Goal: Answer question/provide support: Share knowledge or assist other users

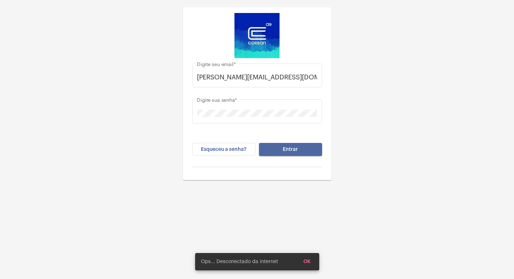
click at [299, 152] on button "Entrar" at bounding box center [290, 149] width 63 height 13
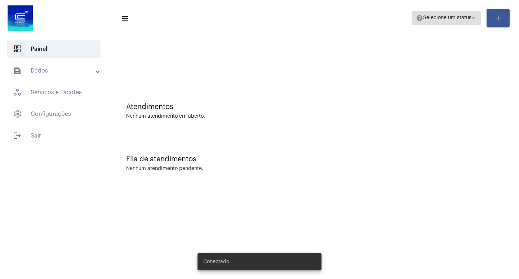
click at [467, 21] on span "help Selecione um status arrow_drop_down" at bounding box center [446, 17] width 61 height 13
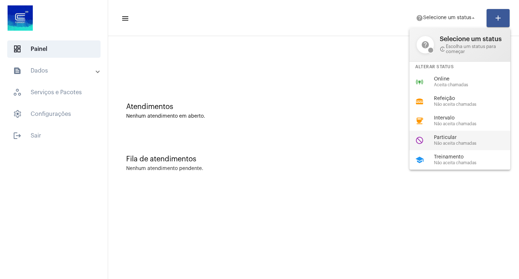
click at [455, 139] on span "Particular" at bounding box center [475, 137] width 82 height 5
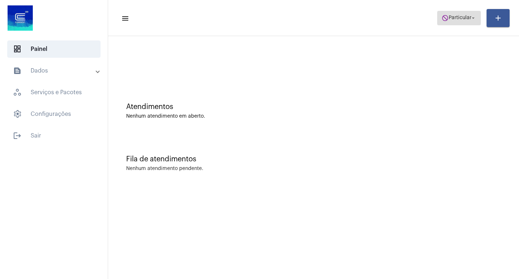
click at [447, 17] on span "do_not_disturb Particular arrow_drop_down" at bounding box center [458, 17] width 35 height 13
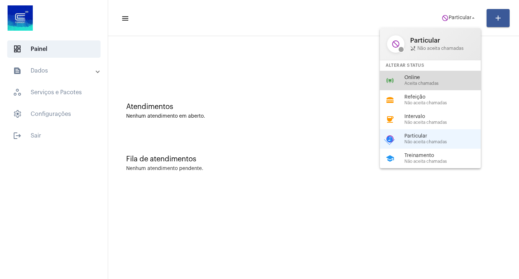
click at [436, 78] on span "Online" at bounding box center [445, 77] width 82 height 5
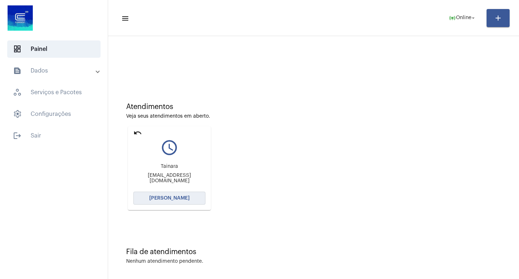
click at [159, 200] on span "[PERSON_NAME]" at bounding box center [169, 197] width 40 height 5
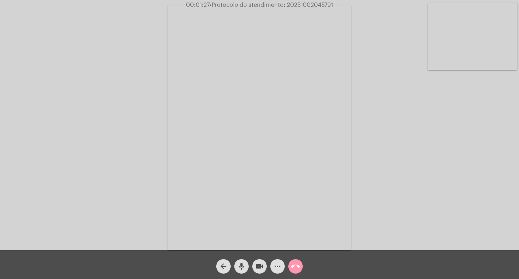
click at [276, 269] on mat-icon "more_horiz" at bounding box center [277, 266] width 9 height 9
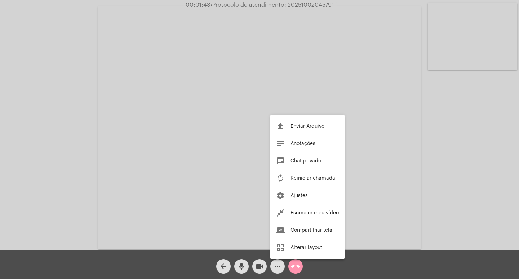
click at [241, 264] on div at bounding box center [259, 139] width 519 height 279
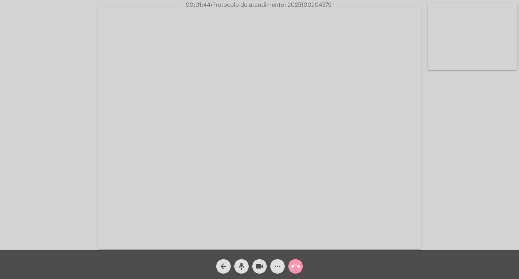
click at [239, 265] on mat-icon "mic" at bounding box center [241, 266] width 9 height 9
click at [237, 265] on mat-icon "mic_off" at bounding box center [241, 266] width 9 height 9
click at [241, 267] on mat-icon "mic" at bounding box center [241, 266] width 9 height 9
click at [262, 269] on mat-icon "videocam" at bounding box center [259, 266] width 9 height 9
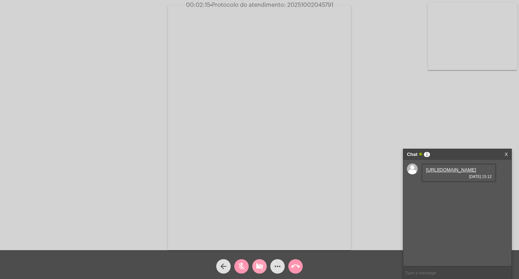
click at [258, 266] on mat-icon "videocam_off" at bounding box center [259, 266] width 9 height 9
click at [241, 266] on mat-icon "mic_off" at bounding box center [241, 266] width 9 height 9
click at [468, 172] on div "[URL][DOMAIN_NAME] [DATE] 15:12" at bounding box center [458, 172] width 75 height 19
click at [450, 172] on link "[URL][DOMAIN_NAME]" at bounding box center [451, 169] width 50 height 5
drag, startPoint x: 261, startPoint y: 267, endPoint x: 248, endPoint y: 267, distance: 13.0
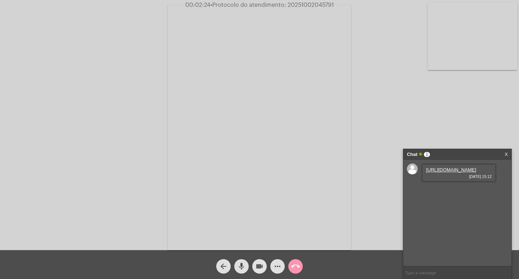
click at [262, 267] on mat-icon "videocam" at bounding box center [259, 266] width 9 height 9
click at [243, 265] on mat-icon "mic" at bounding box center [241, 266] width 9 height 9
click at [449, 171] on link "[URL][DOMAIN_NAME]" at bounding box center [451, 169] width 50 height 5
click at [245, 268] on mat-icon "mic_off" at bounding box center [241, 266] width 9 height 9
click at [244, 267] on mat-icon "mic" at bounding box center [241, 266] width 9 height 9
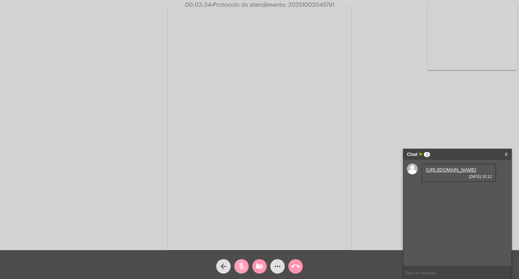
click at [244, 267] on mat-icon "mic_off" at bounding box center [241, 266] width 9 height 9
click at [260, 270] on mat-icon "videocam_off" at bounding box center [259, 266] width 9 height 9
click at [242, 265] on mat-icon "mic" at bounding box center [241, 266] width 9 height 9
click at [242, 265] on mat-icon "mic_off" at bounding box center [241, 266] width 9 height 9
click at [257, 266] on mat-icon "videocam" at bounding box center [259, 266] width 9 height 9
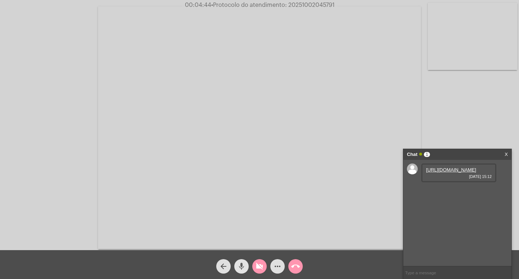
click at [239, 267] on mat-icon "mic" at bounding box center [241, 266] width 9 height 9
click at [298, 268] on mat-icon "call_end" at bounding box center [295, 266] width 9 height 9
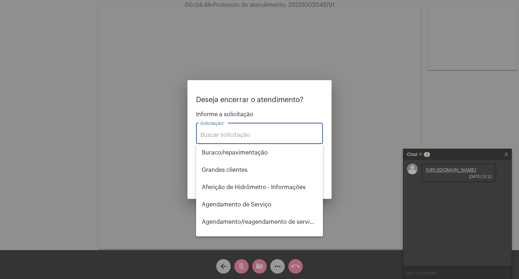
click at [265, 137] on input "Solicitação *" at bounding box center [259, 135] width 118 height 6
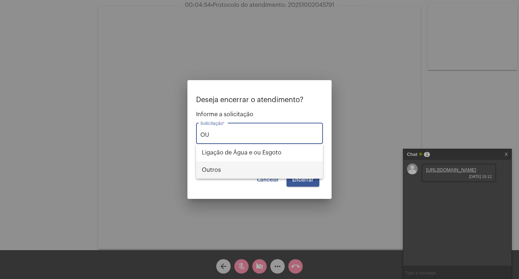
click at [222, 171] on span "Outros" at bounding box center [259, 169] width 115 height 17
type input "Outros"
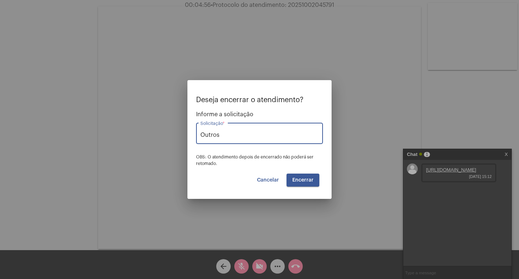
click at [296, 177] on span "Encerrar" at bounding box center [302, 179] width 21 height 5
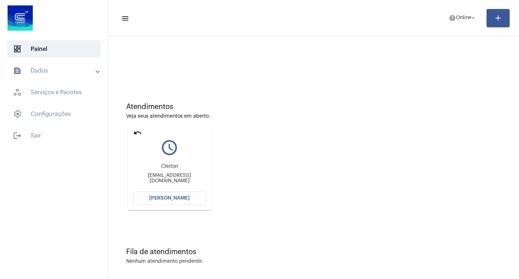
click at [187, 205] on mat-card "undo query_builder [PERSON_NAME] [PERSON_NAME][EMAIL_ADDRESS][DOMAIN_NAME] [PER…" at bounding box center [169, 168] width 83 height 84
click at [179, 199] on span "[PERSON_NAME]" at bounding box center [169, 197] width 40 height 5
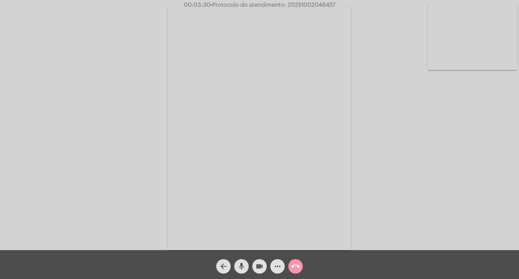
click at [260, 268] on mat-icon "videocam" at bounding box center [259, 266] width 9 height 9
click at [239, 267] on mat-icon "mic" at bounding box center [241, 266] width 9 height 9
click at [297, 266] on mat-icon "call_end" at bounding box center [295, 266] width 9 height 9
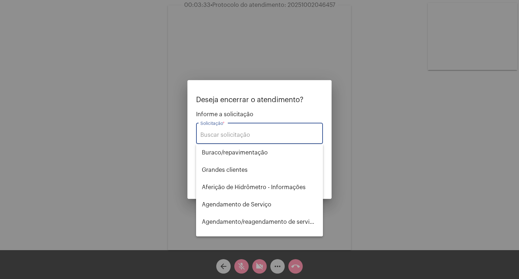
click at [255, 134] on input "Solicitação *" at bounding box center [259, 135] width 118 height 6
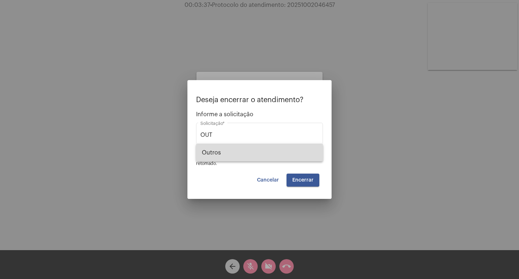
click at [252, 148] on span "Outros" at bounding box center [259, 152] width 115 height 17
type input "Outros"
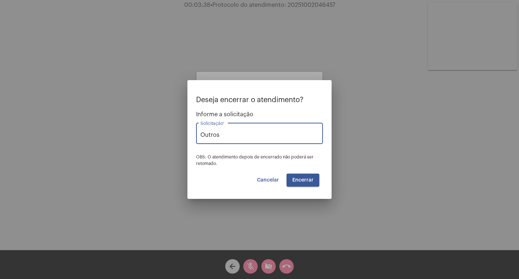
click at [300, 180] on span "Encerrar" at bounding box center [302, 179] width 21 height 5
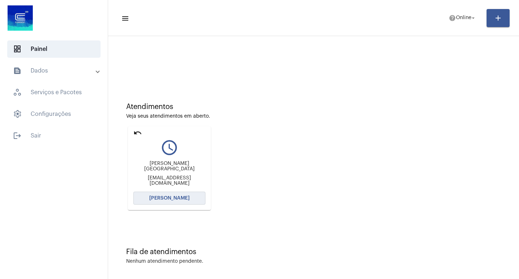
click at [181, 196] on span "[PERSON_NAME]" at bounding box center [169, 197] width 40 height 5
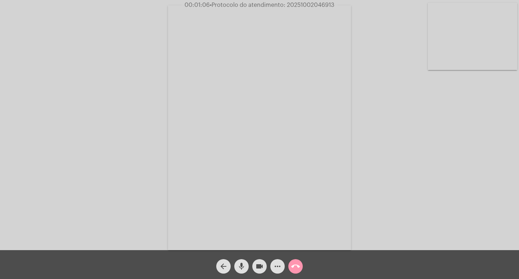
click at [420, 152] on div "Acessando Câmera e Microfone..." at bounding box center [259, 127] width 517 height 250
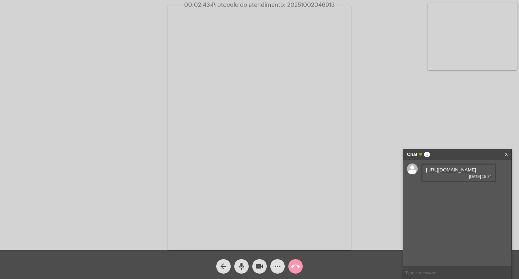
click at [451, 172] on link "[URL][DOMAIN_NAME]" at bounding box center [451, 169] width 50 height 5
click at [259, 266] on mat-icon "videocam" at bounding box center [259, 266] width 9 height 9
drag, startPoint x: 243, startPoint y: 266, endPoint x: 225, endPoint y: 234, distance: 36.8
click at [243, 266] on mat-icon "mic" at bounding box center [241, 266] width 9 height 9
click at [240, 266] on mat-icon "mic_off" at bounding box center [241, 266] width 9 height 9
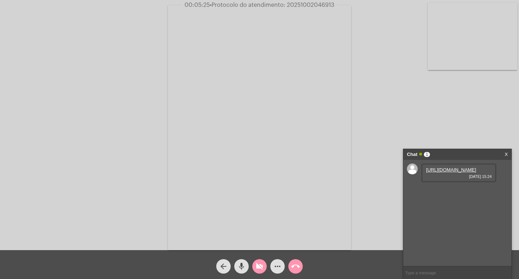
click at [239, 268] on mat-icon "mic" at bounding box center [241, 266] width 9 height 9
click at [261, 65] on video at bounding box center [259, 127] width 183 height 244
click at [260, 265] on mat-icon "videocam_off" at bounding box center [259, 266] width 9 height 9
click at [241, 268] on mat-icon "mic_off" at bounding box center [241, 266] width 9 height 9
click at [243, 266] on mat-icon "mic" at bounding box center [241, 266] width 9 height 9
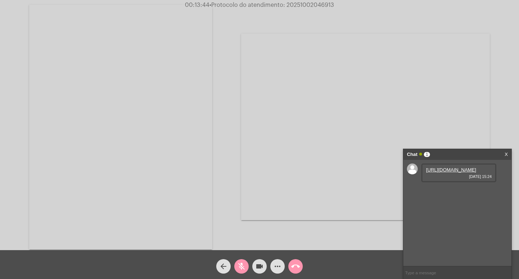
click at [244, 268] on mat-icon "mic_off" at bounding box center [241, 266] width 9 height 9
click at [237, 265] on mat-icon "mic" at bounding box center [241, 266] width 9 height 9
click at [450, 193] on link "[URL][DOMAIN_NAME]" at bounding box center [451, 189] width 50 height 5
click at [244, 267] on mat-icon "mic_off" at bounding box center [241, 266] width 9 height 9
click at [445, 193] on link "[URL][DOMAIN_NAME]" at bounding box center [451, 189] width 50 height 5
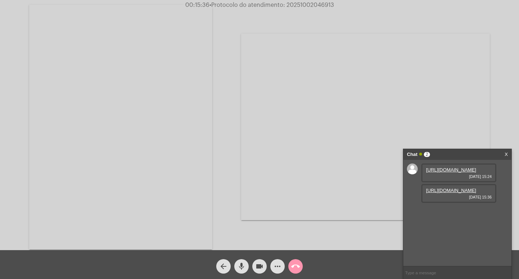
click at [261, 266] on mat-icon "videocam" at bounding box center [259, 266] width 9 height 9
click at [242, 266] on mat-icon "mic" at bounding box center [241, 266] width 9 height 9
click at [441, 193] on link "[URL][DOMAIN_NAME]" at bounding box center [451, 189] width 50 height 5
click at [242, 268] on mat-icon "mic_off" at bounding box center [241, 266] width 9 height 9
click at [242, 268] on mat-icon "mic" at bounding box center [241, 266] width 9 height 9
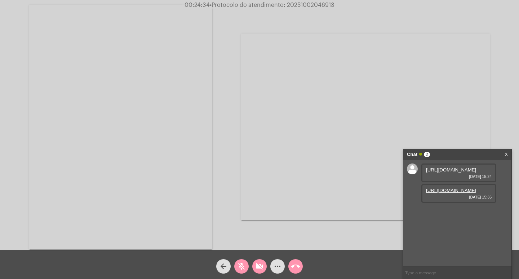
click at [242, 266] on mat-icon "mic_off" at bounding box center [241, 266] width 9 height 9
click at [260, 263] on mat-icon "videocam_off" at bounding box center [259, 266] width 9 height 9
click at [261, 266] on mat-icon "videocam" at bounding box center [259, 266] width 9 height 9
click at [242, 265] on mat-icon "mic" at bounding box center [241, 266] width 9 height 9
click at [258, 265] on mat-icon "videocam_off" at bounding box center [259, 266] width 9 height 9
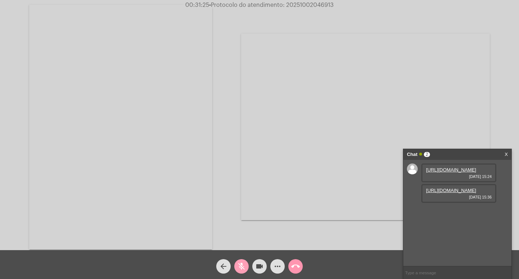
click at [240, 265] on mat-icon "mic_off" at bounding box center [241, 266] width 9 height 9
click at [279, 269] on mat-icon "more_horiz" at bounding box center [277, 266] width 9 height 9
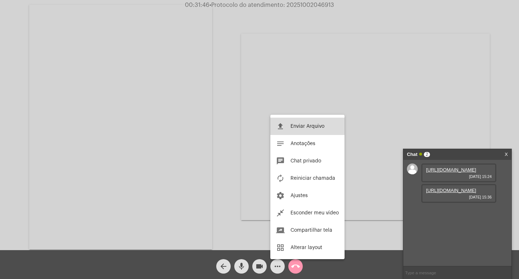
click at [295, 124] on span "Enviar Arquivo" at bounding box center [307, 126] width 34 height 5
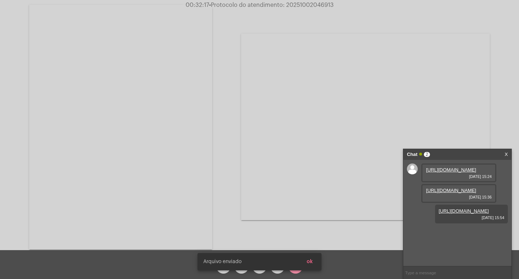
scroll to position [6, 0]
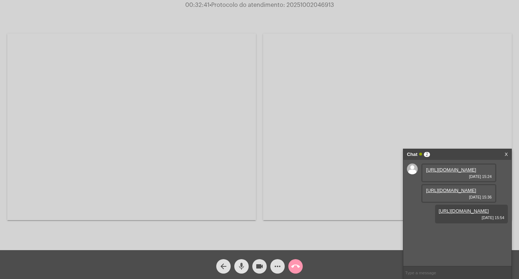
click at [239, 265] on mat-icon "mic" at bounding box center [241, 266] width 9 height 9
click at [239, 265] on mat-icon "mic_off" at bounding box center [241, 266] width 9 height 9
click at [242, 266] on mat-icon "mic" at bounding box center [241, 266] width 9 height 9
click at [260, 268] on mat-icon "videocam" at bounding box center [259, 266] width 9 height 9
click at [257, 267] on mat-icon "videocam_off" at bounding box center [259, 266] width 9 height 9
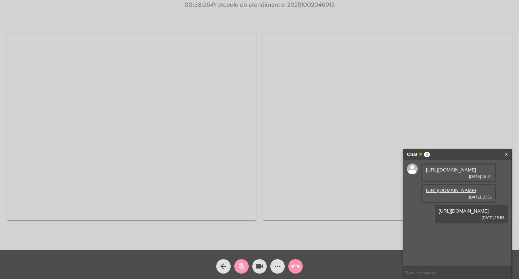
click at [241, 267] on mat-icon "mic_off" at bounding box center [241, 266] width 9 height 9
click at [241, 263] on mat-icon "mic" at bounding box center [241, 266] width 9 height 9
click at [241, 262] on mat-icon "mic_off" at bounding box center [241, 266] width 9 height 9
click at [262, 267] on mat-icon "videocam" at bounding box center [259, 266] width 9 height 9
click at [243, 265] on mat-icon "mic" at bounding box center [241, 266] width 9 height 9
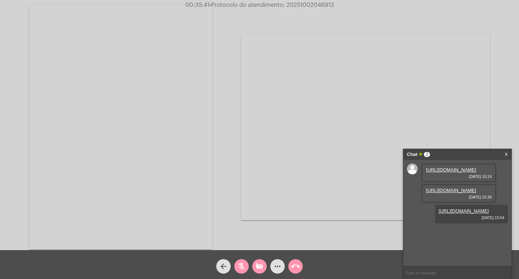
click at [294, 266] on mat-icon "call_end" at bounding box center [295, 266] width 9 height 9
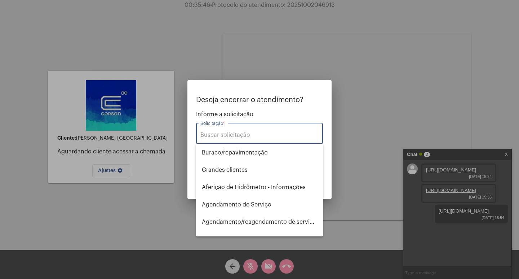
click at [254, 136] on input "Solicitação *" at bounding box center [259, 135] width 118 height 6
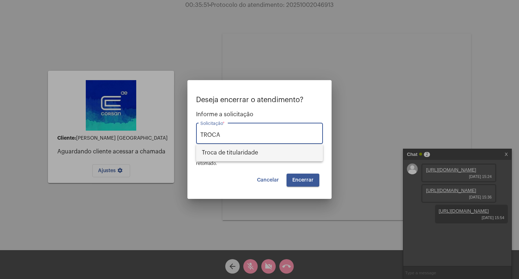
click at [253, 149] on span "Troca de titularidade" at bounding box center [259, 152] width 115 height 17
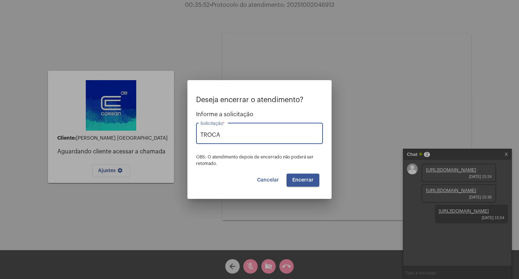
type input "Troca de titularidade"
click at [308, 176] on button "Encerrar" at bounding box center [302, 179] width 33 height 13
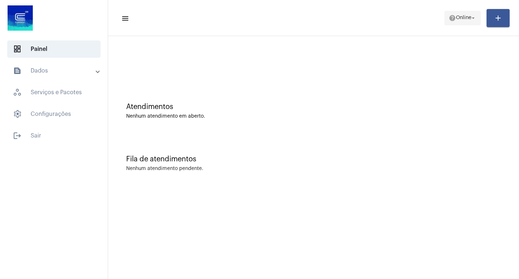
click at [468, 19] on span "Online" at bounding box center [463, 17] width 15 height 5
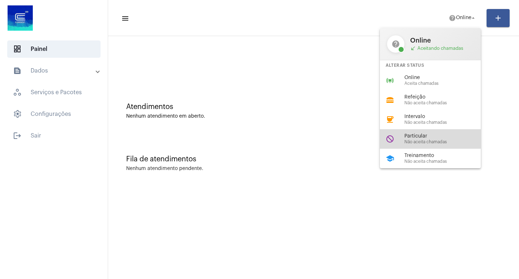
click at [424, 134] on span "Particular" at bounding box center [445, 135] width 82 height 5
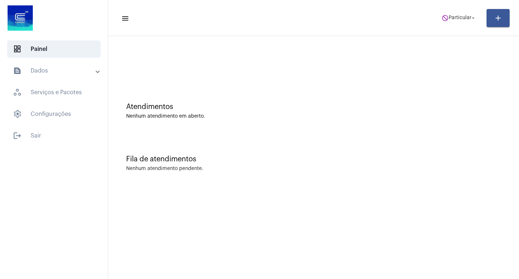
click at [62, 72] on mat-panel-title "text_snippet_outlined Dados" at bounding box center [54, 70] width 83 height 9
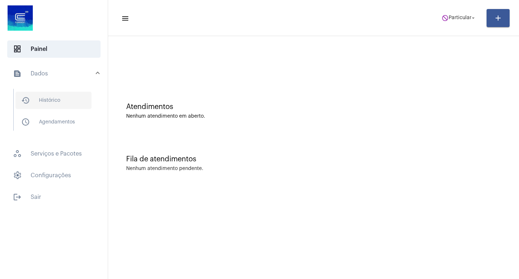
click at [85, 102] on span "history_outlined Histórico" at bounding box center [53, 100] width 76 height 17
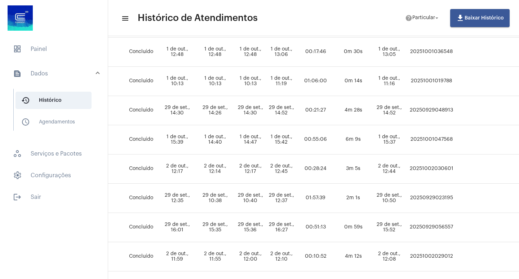
scroll to position [459, 336]
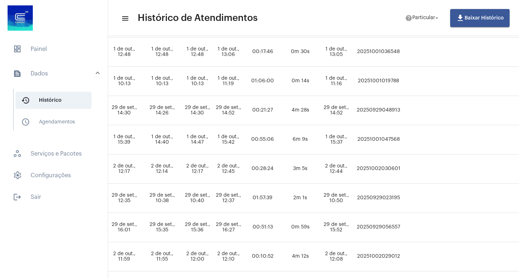
click at [403, 225] on td "20250929056557" at bounding box center [378, 227] width 48 height 29
copy td "20250929056557"
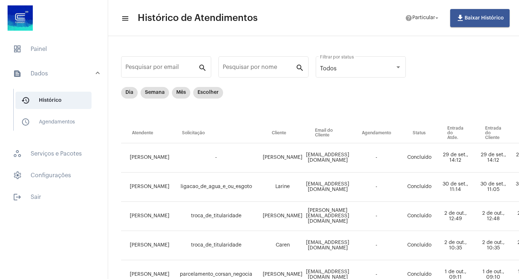
scroll to position [0, 5]
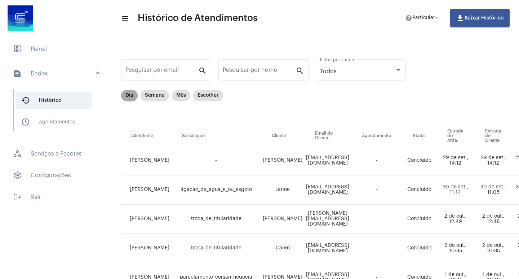
click at [130, 95] on mat-chip "Dia" at bounding box center [129, 96] width 17 height 12
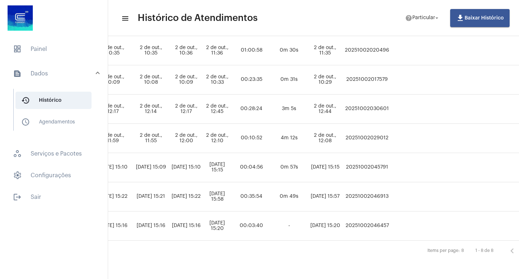
scroll to position [145, 346]
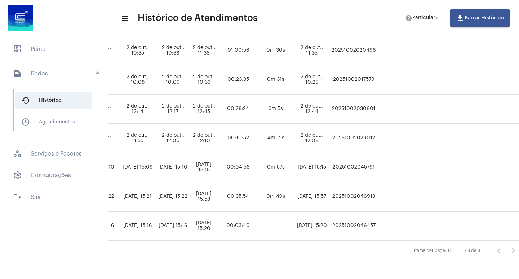
click at [378, 187] on td "20251002046913" at bounding box center [354, 196] width 48 height 29
copy td "20251002046913"
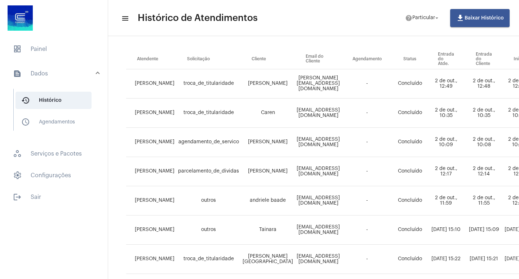
scroll to position [72, 0]
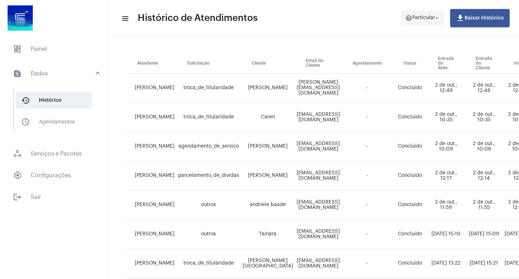
click at [419, 20] on span "Particular" at bounding box center [423, 17] width 23 height 5
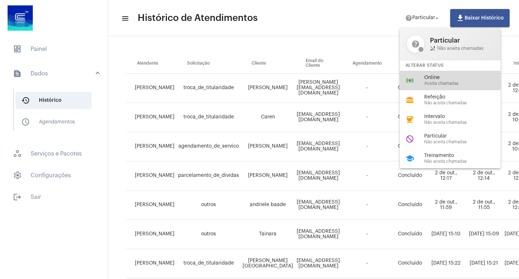
click at [431, 80] on span "Online" at bounding box center [465, 77] width 82 height 5
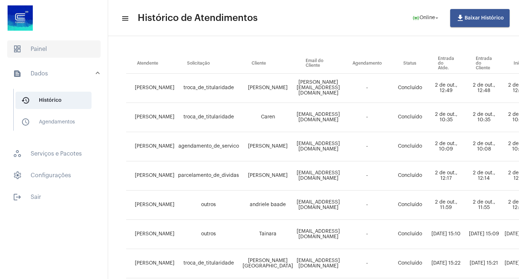
click at [50, 47] on span "dashboard Painel" at bounding box center [53, 48] width 93 height 17
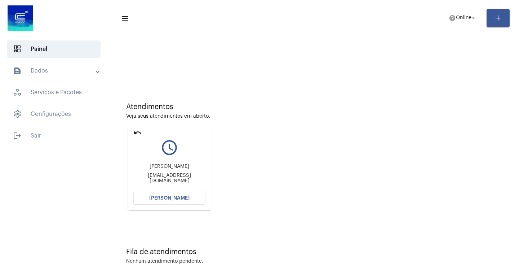
click at [177, 197] on span "[PERSON_NAME]" at bounding box center [169, 197] width 40 height 5
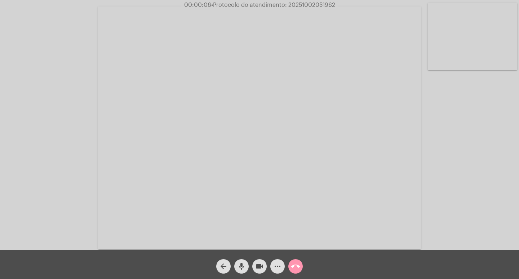
click at [241, 264] on mat-icon "mic" at bounding box center [241, 266] width 9 height 9
click at [241, 264] on mat-icon "mic_off" at bounding box center [241, 266] width 9 height 9
click at [245, 267] on mat-icon "mic" at bounding box center [241, 266] width 9 height 9
click at [240, 267] on mat-icon "mic_off" at bounding box center [241, 266] width 9 height 9
click at [314, 4] on span "• Protocolo do atendimento: 20251002051962" at bounding box center [273, 5] width 124 height 6
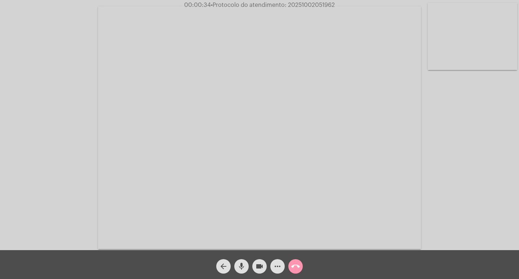
click at [313, 3] on span "• Protocolo do atendimento: 20251002051962" at bounding box center [273, 5] width 124 height 6
copy span "20251002051962"
click at [276, 267] on mat-icon "more_horiz" at bounding box center [277, 266] width 9 height 9
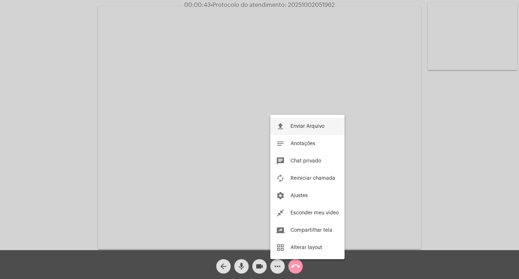
click at [293, 123] on button "file_upload Enviar Arquivo" at bounding box center [307, 125] width 74 height 17
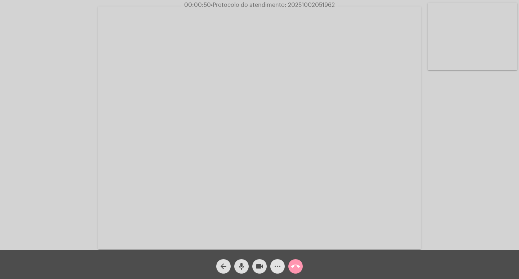
click at [275, 264] on mat-icon "more_horiz" at bounding box center [277, 266] width 9 height 9
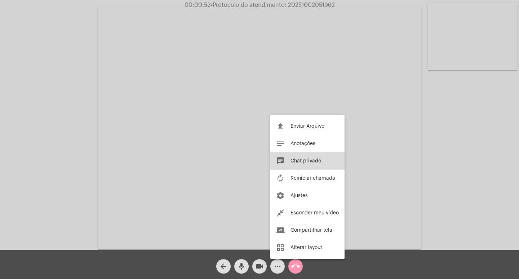
click at [307, 160] on span "Chat privado" at bounding box center [305, 160] width 31 height 5
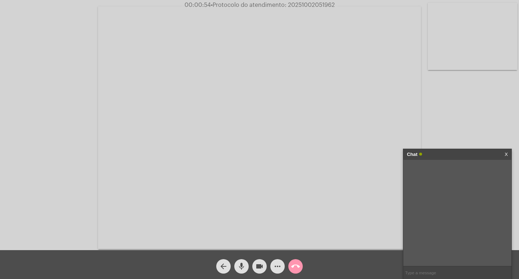
click at [408, 273] on input "text" at bounding box center [457, 272] width 108 height 13
type input "PROTOCOLO:"
click at [430, 274] on input "text" at bounding box center [457, 272] width 108 height 13
paste input "20251002051962"
type input "20251002051962"
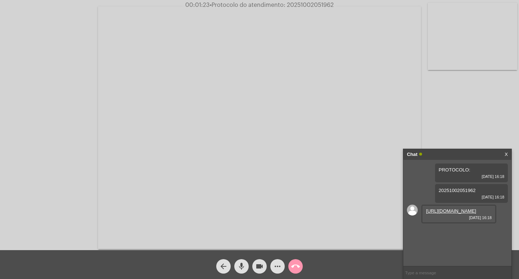
click at [245, 267] on mat-icon "mic" at bounding box center [241, 266] width 9 height 9
click at [448, 213] on link "[URL][DOMAIN_NAME]" at bounding box center [451, 210] width 50 height 5
click at [240, 265] on mat-icon "mic_off" at bounding box center [241, 266] width 9 height 9
click at [449, 213] on link "[URL][DOMAIN_NAME]" at bounding box center [451, 210] width 50 height 5
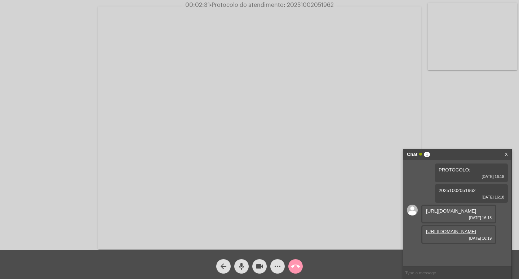
click at [448, 234] on link "[URL][DOMAIN_NAME]" at bounding box center [451, 230] width 50 height 5
click at [454, 97] on div "Acessando Câmera e Microfone..." at bounding box center [259, 127] width 517 height 250
click at [239, 267] on mat-icon "mic" at bounding box center [241, 266] width 9 height 9
click at [241, 265] on mat-icon "mic_off" at bounding box center [241, 266] width 9 height 9
click at [238, 264] on mat-icon "mic" at bounding box center [241, 266] width 9 height 9
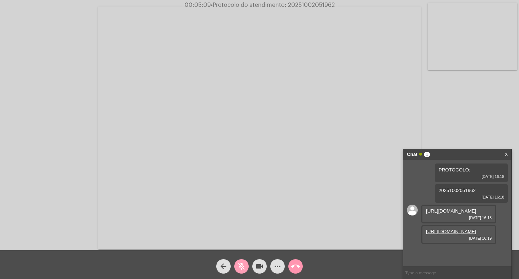
click at [240, 264] on mat-icon "mic_off" at bounding box center [241, 266] width 9 height 9
click at [462, 234] on link "[URL][DOMAIN_NAME]" at bounding box center [451, 230] width 50 height 5
click at [449, 249] on link "[URL][DOMAIN_NAME]" at bounding box center [451, 251] width 50 height 5
click at [257, 265] on mat-icon "videocam" at bounding box center [259, 266] width 9 height 9
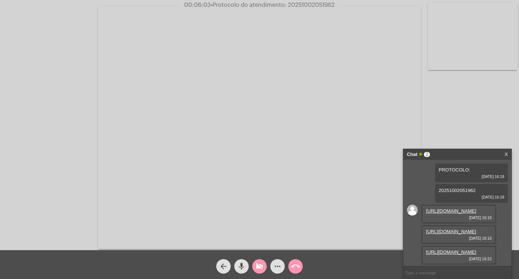
click at [241, 261] on span "mic" at bounding box center [241, 266] width 9 height 14
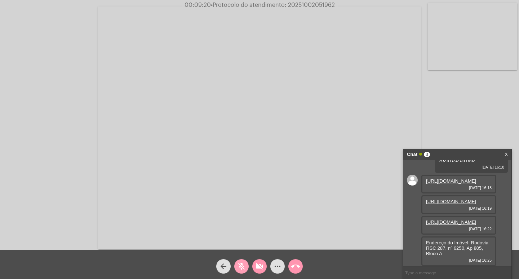
click at [240, 265] on mat-icon "mic_off" at bounding box center [241, 266] width 9 height 9
click at [261, 267] on mat-icon "videocam_off" at bounding box center [259, 266] width 9 height 9
drag, startPoint x: 242, startPoint y: 267, endPoint x: 250, endPoint y: 224, distance: 44.0
click at [242, 267] on mat-icon "mic" at bounding box center [241, 266] width 9 height 9
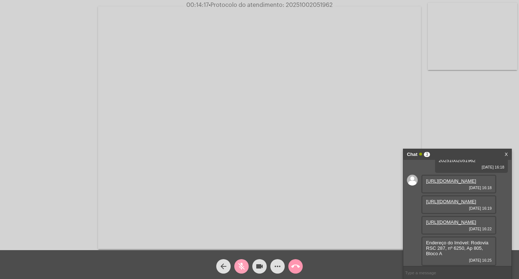
click at [242, 268] on mat-icon "mic_off" at bounding box center [241, 266] width 9 height 9
click at [239, 263] on mat-icon "mic" at bounding box center [241, 266] width 9 height 9
click at [242, 265] on mat-icon "mic_off" at bounding box center [241, 266] width 9 height 9
click at [444, 84] on div "Acessando Câmera e Microfone..." at bounding box center [259, 127] width 517 height 250
click at [255, 263] on mat-icon "videocam" at bounding box center [259, 266] width 9 height 9
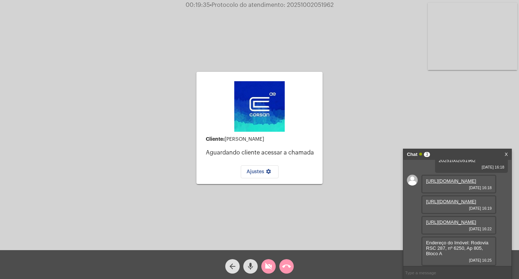
click at [241, 266] on div "arrow_back" at bounding box center [232, 264] width 18 height 18
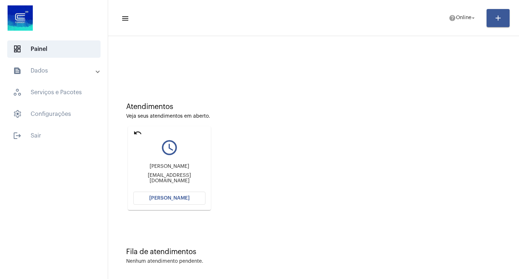
click at [183, 200] on span "[PERSON_NAME]" at bounding box center [169, 197] width 40 height 5
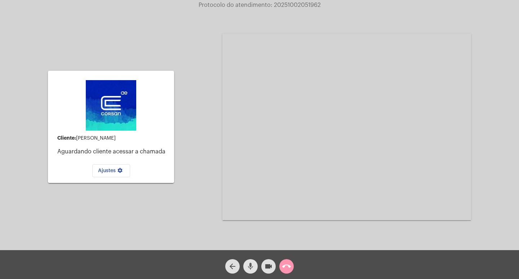
click at [250, 265] on mat-icon "mic" at bounding box center [250, 266] width 9 height 9
click at [266, 266] on mat-icon "videocam" at bounding box center [268, 266] width 9 height 9
click at [286, 264] on mat-icon "call_end" at bounding box center [286, 266] width 9 height 9
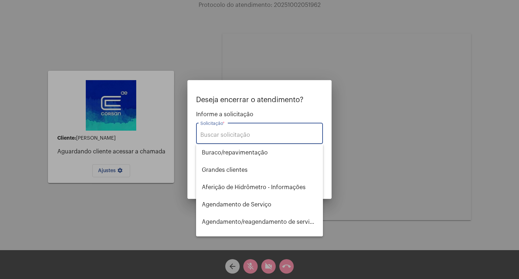
click at [258, 138] on input "Solicitação *" at bounding box center [259, 135] width 118 height 6
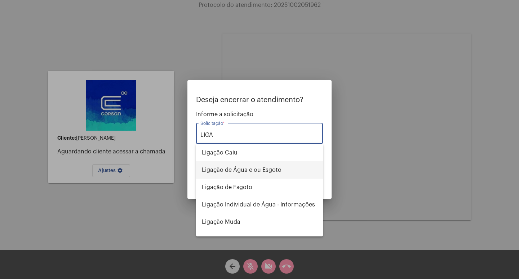
click at [272, 171] on span "Ligação de Água e ou Esgoto" at bounding box center [259, 169] width 115 height 17
type input "Ligação de Água e ou Esgoto"
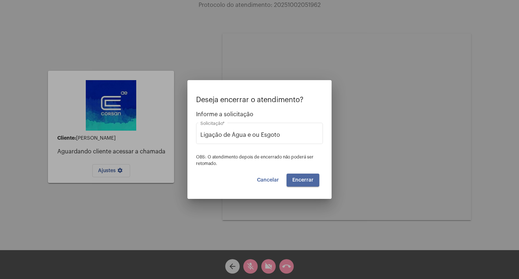
click at [307, 177] on span "Encerrar" at bounding box center [302, 179] width 21 height 5
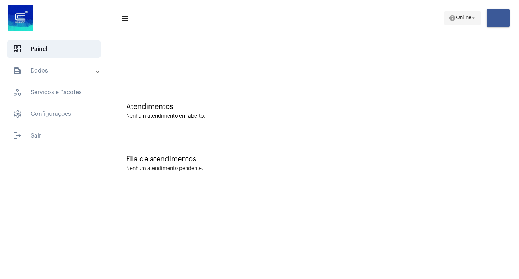
click at [463, 21] on span "help Online arrow_drop_down" at bounding box center [463, 17] width 28 height 13
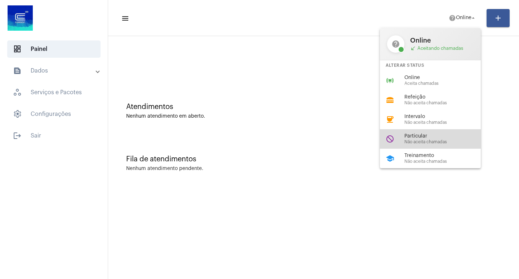
click at [424, 139] on span "Não aceita chamadas" at bounding box center [445, 141] width 82 height 5
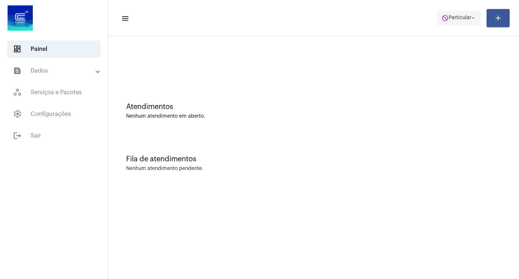
click at [467, 19] on span "Particular" at bounding box center [460, 17] width 23 height 5
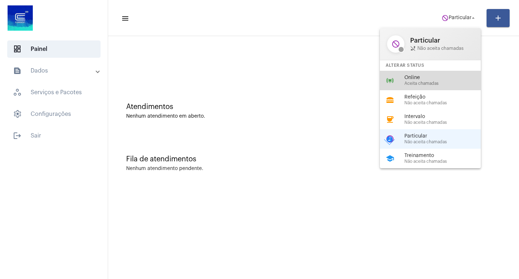
click at [441, 75] on span "Online" at bounding box center [445, 77] width 82 height 5
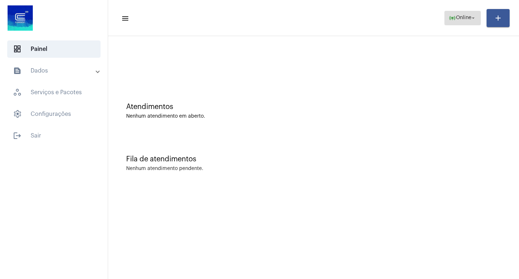
click at [469, 20] on span "Online" at bounding box center [463, 17] width 15 height 5
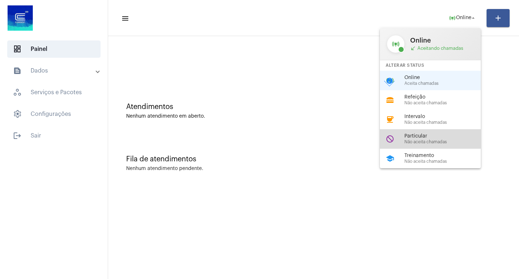
click at [431, 135] on span "Particular" at bounding box center [445, 135] width 82 height 5
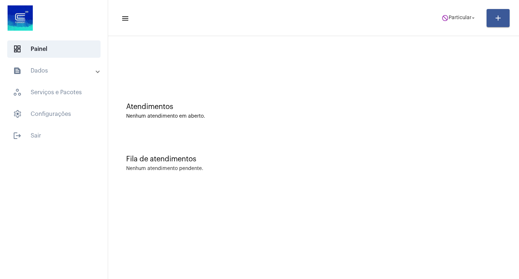
click at [94, 72] on mat-panel-title "text_snippet_outlined Dados" at bounding box center [54, 70] width 83 height 9
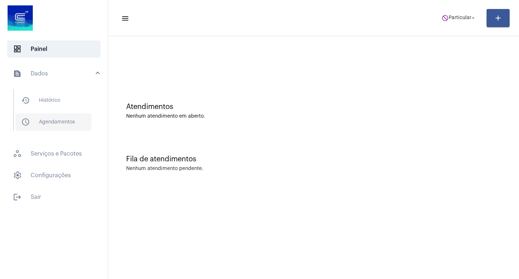
click at [58, 119] on span "schedule_outlined Agendamentos" at bounding box center [53, 121] width 76 height 17
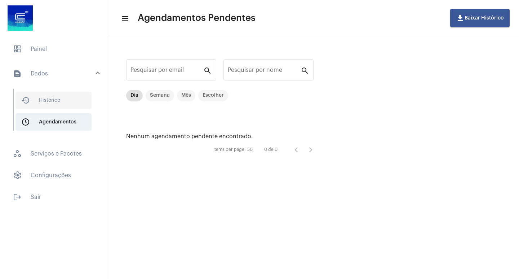
click at [57, 101] on span "history_outlined Histórico" at bounding box center [53, 100] width 76 height 17
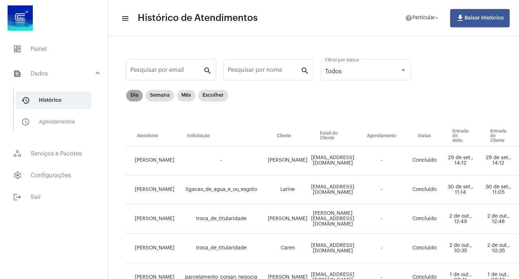
click at [134, 95] on mat-chip "Dia" at bounding box center [134, 96] width 17 height 12
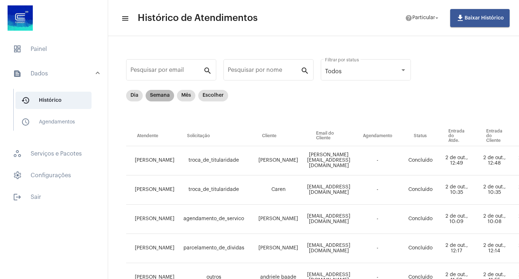
click at [157, 98] on mat-chip "Semana" at bounding box center [160, 96] width 28 height 12
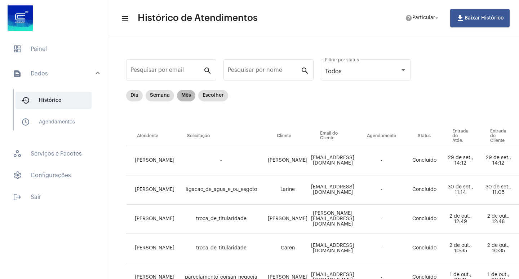
click at [187, 97] on mat-chip "Mês" at bounding box center [186, 96] width 18 height 12
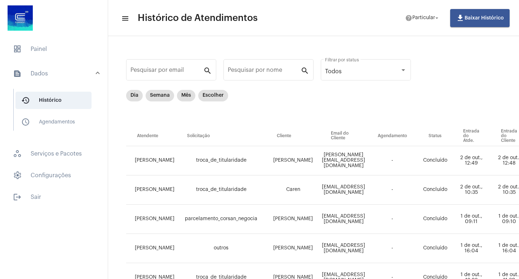
click at [273, 95] on div "Dia Semana Mês Escolher" at bounding box center [376, 108] width 501 height 36
click at [96, 74] on span at bounding box center [97, 74] width 3 height 6
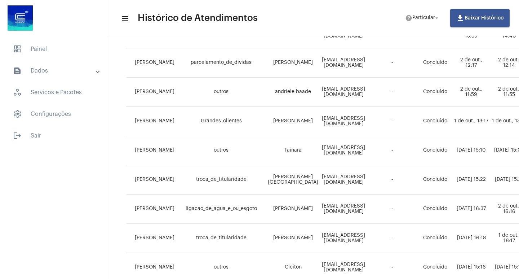
scroll to position [407, 0]
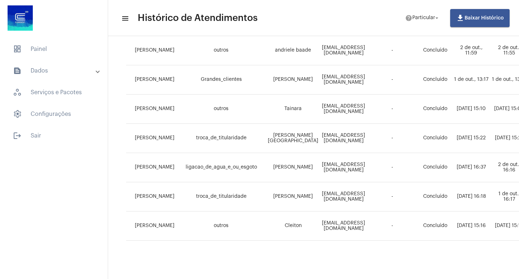
drag, startPoint x: 277, startPoint y: 274, endPoint x: 299, endPoint y: 275, distance: 22.4
click at [298, 275] on mat-sidenav-content "menu Histórico de Atendimentos help Particular arrow_drop_down file_download Ba…" at bounding box center [313, 139] width 411 height 279
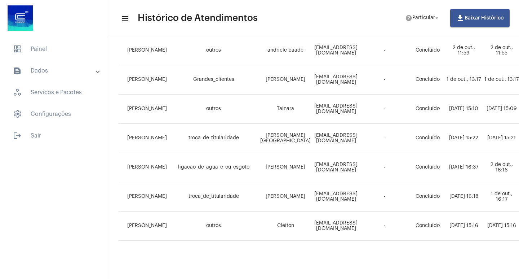
scroll to position [407, 362]
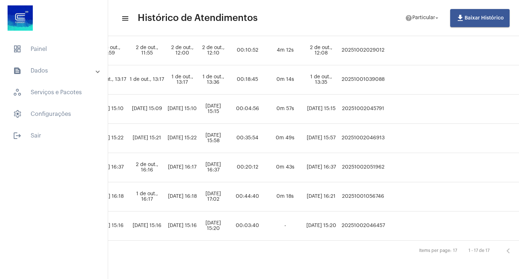
click at [356, 271] on mat-sidenav-content "menu Histórico de Atendimentos help Particular arrow_drop_down file_download Ba…" at bounding box center [313, 139] width 411 height 279
click at [368, 250] on div "Items per page: 17 1 - 17 de 17" at bounding box center [148, 250] width 769 height 20
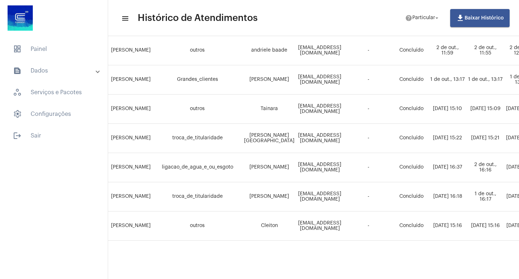
scroll to position [407, 0]
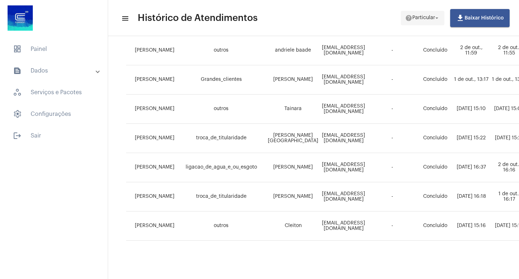
click at [440, 18] on mat-icon "arrow_drop_down" at bounding box center [437, 18] width 6 height 6
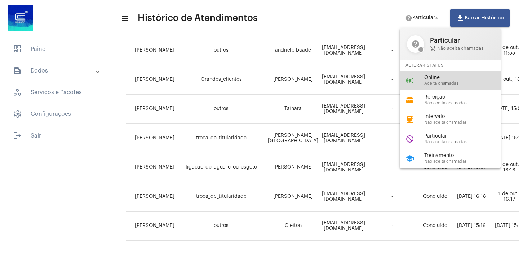
click at [434, 77] on span "Online" at bounding box center [465, 77] width 82 height 5
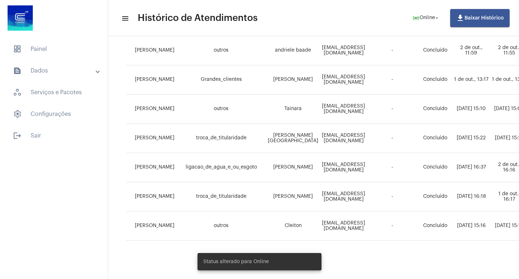
click at [95, 25] on div at bounding box center [54, 18] width 108 height 37
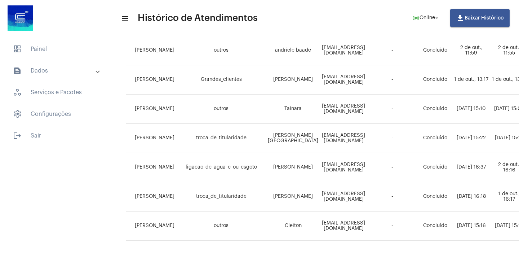
click at [67, 192] on div "dashboard Painel text_snippet_outlined Dados history_outlined Histórico schedul…" at bounding box center [54, 139] width 108 height 279
click at [39, 47] on span "dashboard Painel" at bounding box center [53, 48] width 93 height 17
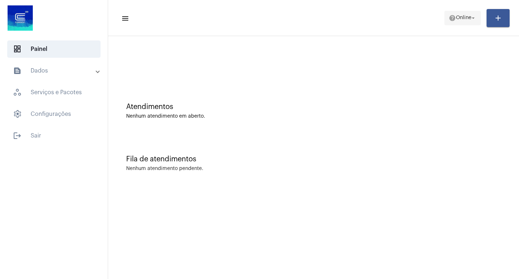
click at [453, 14] on span "help Online arrow_drop_down" at bounding box center [463, 17] width 28 height 13
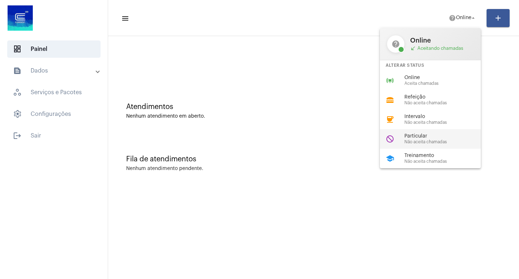
click at [424, 135] on span "Particular" at bounding box center [445, 135] width 82 height 5
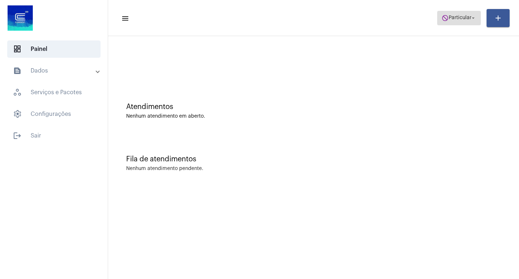
click at [467, 17] on span "Particular" at bounding box center [460, 17] width 23 height 5
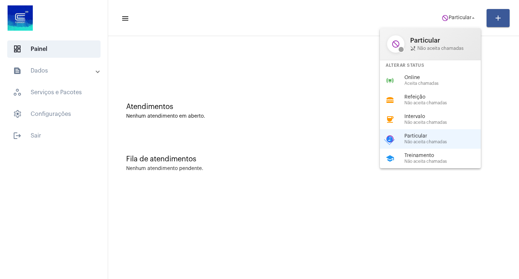
click at [350, 97] on div at bounding box center [259, 139] width 519 height 279
